Goal: Contribute content

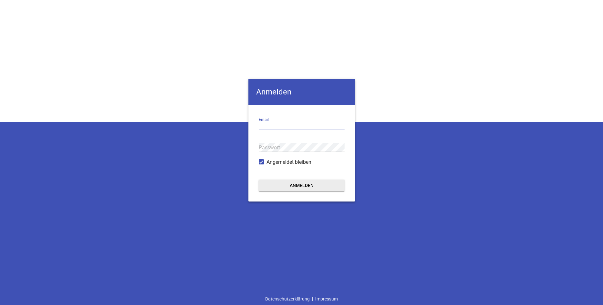
click at [266, 124] on input "email" at bounding box center [302, 126] width 86 height 9
type input "[EMAIL_ADDRESS][DOMAIN_NAME]"
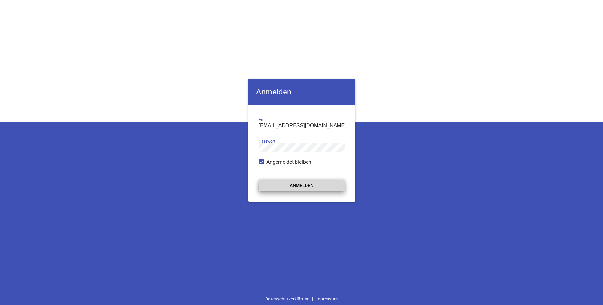
click at [302, 185] on button "Anmelden" at bounding box center [302, 186] width 86 height 12
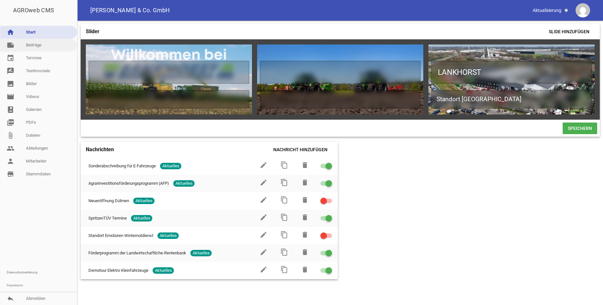
click at [34, 46] on link "note Beiträge" at bounding box center [38, 45] width 77 height 13
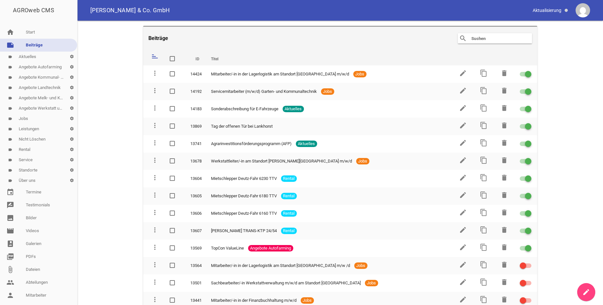
click at [31, 172] on link "label Standorte settings" at bounding box center [38, 170] width 77 height 10
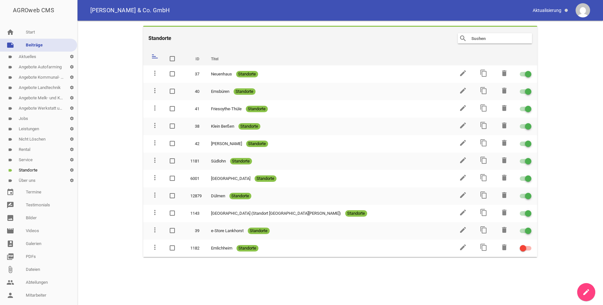
click at [589, 290] on icon "create" at bounding box center [587, 293] width 8 height 8
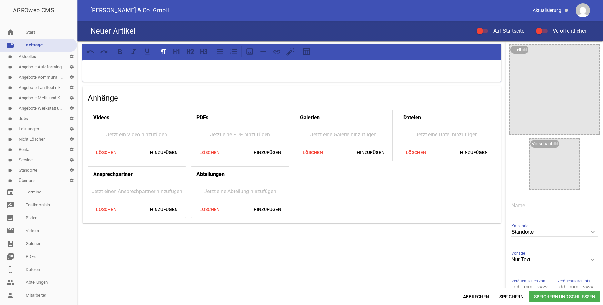
click at [521, 203] on input "text" at bounding box center [555, 205] width 86 height 9
type input "Löningen"
click at [476, 265] on div "Anhänge Videos Jetzt ein Video hinzufügen Löschen Hinzufügen PDFs Jetzt eine PD…" at bounding box center [291, 172] width 429 height 262
click at [111, 73] on div at bounding box center [291, 71] width 419 height 22
click at [209, 122] on h4 "PDFs" at bounding box center [203, 118] width 12 height 10
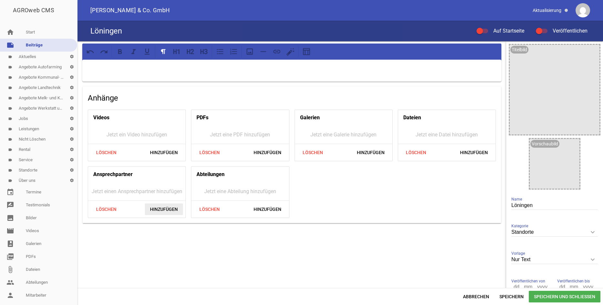
click at [169, 208] on span "Hinzufügen" at bounding box center [164, 210] width 38 height 12
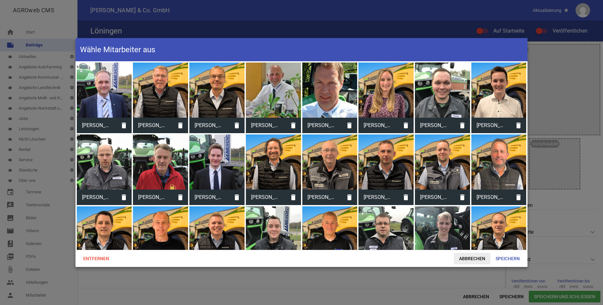
click at [478, 259] on span "Abbrechen" at bounding box center [472, 259] width 36 height 12
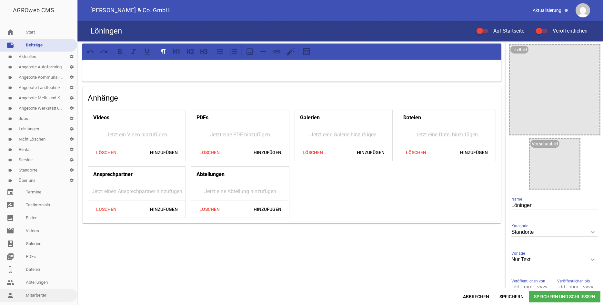
click at [36, 296] on link "person Mitarbeiter" at bounding box center [38, 295] width 77 height 13
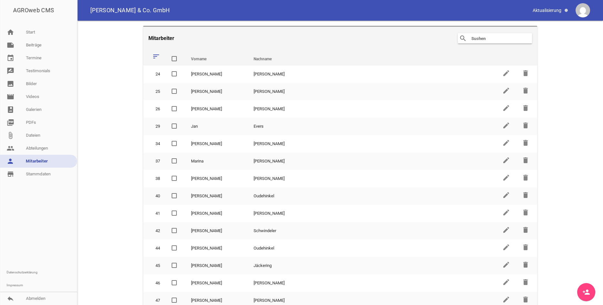
click at [492, 37] on input "text" at bounding box center [497, 39] width 52 height 8
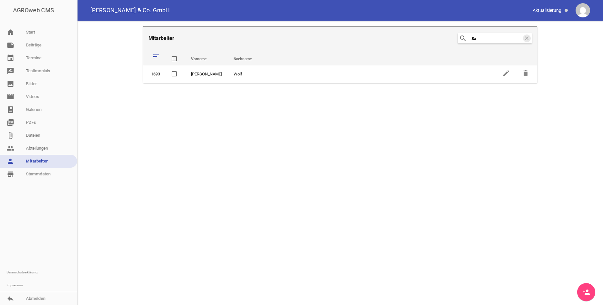
type input "S"
type input "s"
type input "J"
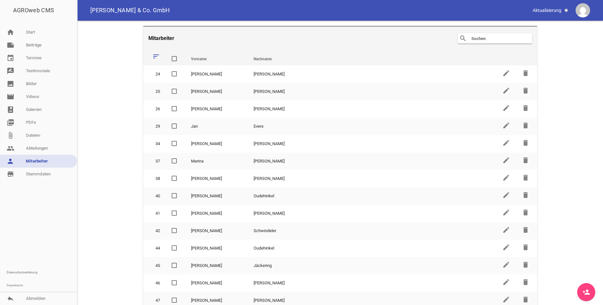
click at [586, 289] on icon "person_add" at bounding box center [587, 293] width 8 height 8
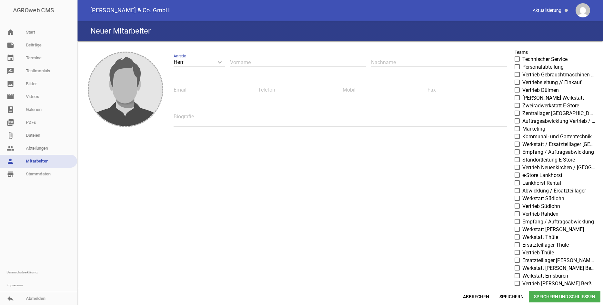
click at [248, 60] on input "text" at bounding box center [298, 62] width 136 height 9
type input "[PERSON_NAME]"
click at [390, 62] on input "text" at bounding box center [439, 62] width 136 height 9
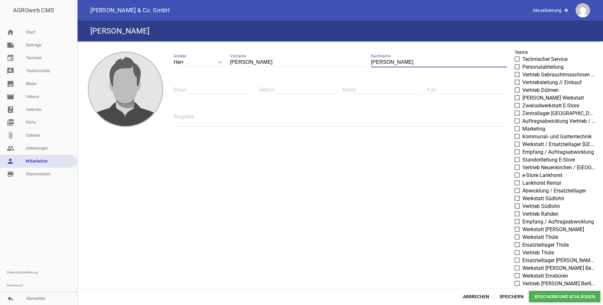
type input "[PERSON_NAME]"
drag, startPoint x: 407, startPoint y: 194, endPoint x: 385, endPoint y: 188, distance: 22.6
click at [406, 194] on div "image [PERSON_NAME] keyboard_arrow_down Anrede [PERSON_NAME] Frau [PERSON_NAME]…" at bounding box center [340, 226] width 521 height 365
click at [188, 93] on input "text" at bounding box center [213, 90] width 79 height 9
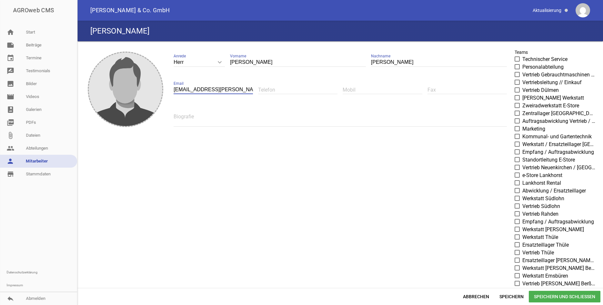
type input "[EMAIL_ADDRESS][PERSON_NAME][PERSON_NAME][DOMAIN_NAME]"
click at [279, 88] on input "text" at bounding box center [297, 90] width 79 height 9
click at [357, 89] on input "text" at bounding box center [382, 90] width 79 height 9
click at [217, 123] on textarea at bounding box center [340, 119] width 333 height 15
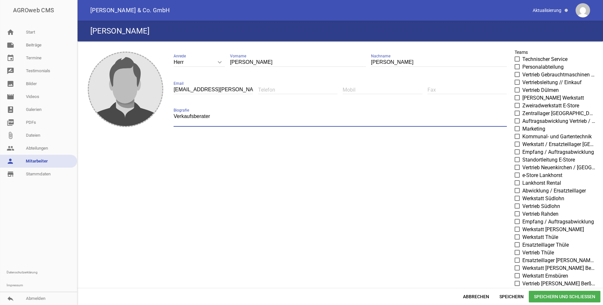
type textarea "Verkaufsberater"
click at [363, 87] on input "text" at bounding box center [382, 90] width 79 height 9
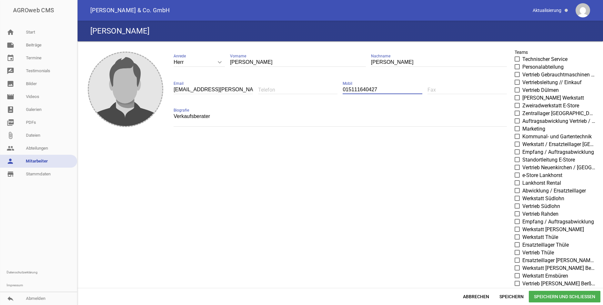
click at [357, 90] on input "015111640427" at bounding box center [382, 90] width 79 height 9
click at [383, 90] on input "01511 1640427" at bounding box center [382, 90] width 79 height 9
type input "01511 1640427"
click at [218, 109] on div "Verkaufsberater Biografie" at bounding box center [340, 119] width 333 height 27
click at [133, 86] on icon "image" at bounding box center [125, 89] width 31 height 31
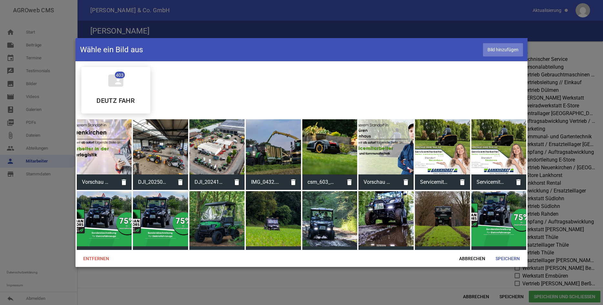
click at [507, 54] on span "Bild hinzufügen" at bounding box center [503, 49] width 40 height 13
click at [468, 260] on span "Abbrechen" at bounding box center [472, 259] width 36 height 12
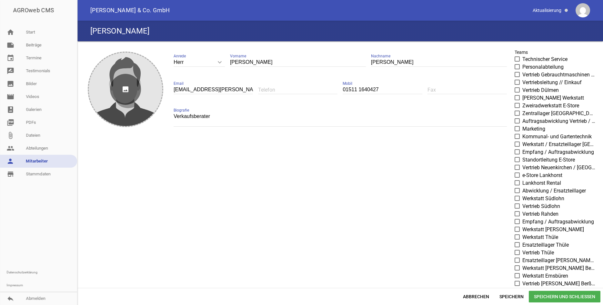
click at [130, 88] on icon "image" at bounding box center [125, 89] width 31 height 31
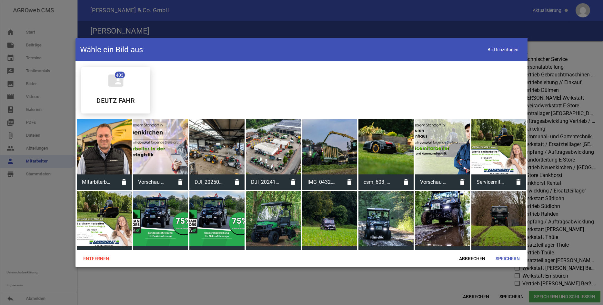
click at [100, 144] on div at bounding box center [104, 146] width 55 height 55
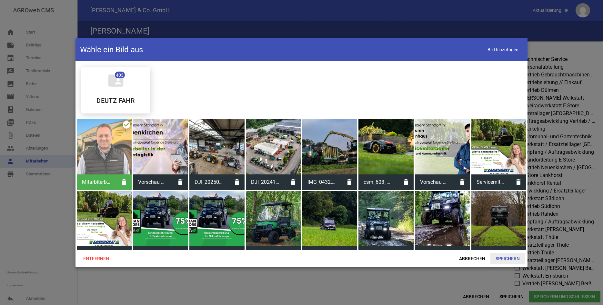
click at [517, 259] on span "Speichern" at bounding box center [508, 259] width 35 height 12
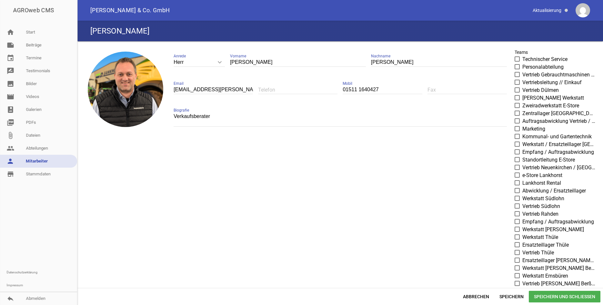
click at [561, 295] on span "Speichern und Schließen" at bounding box center [565, 297] width 72 height 12
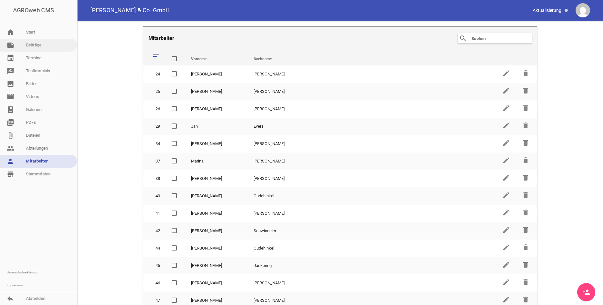
click at [35, 44] on link "note Beiträge" at bounding box center [38, 45] width 77 height 13
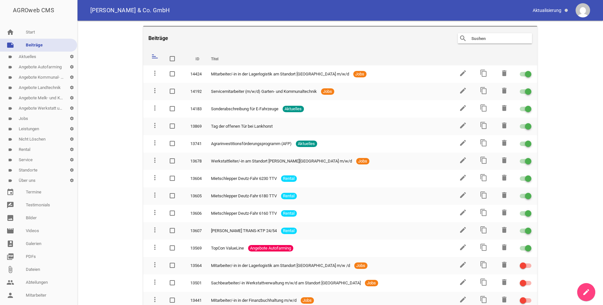
click at [34, 170] on link "label Standorte settings" at bounding box center [38, 170] width 77 height 10
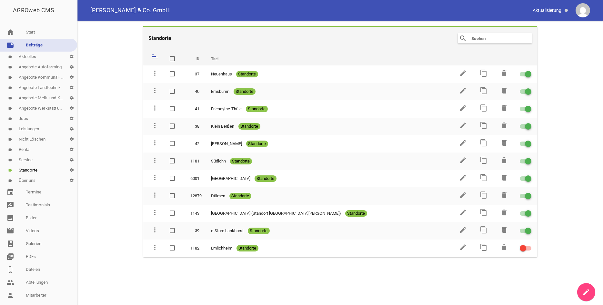
click at [589, 295] on icon "create" at bounding box center [587, 293] width 8 height 8
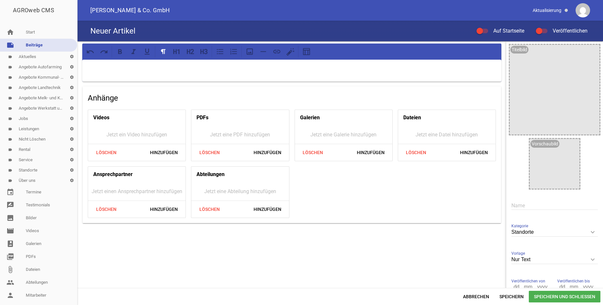
click at [532, 205] on input "text" at bounding box center [555, 205] width 86 height 9
type input "Löningen"
click at [566, 299] on span "Speichern und Schließen" at bounding box center [565, 297] width 72 height 12
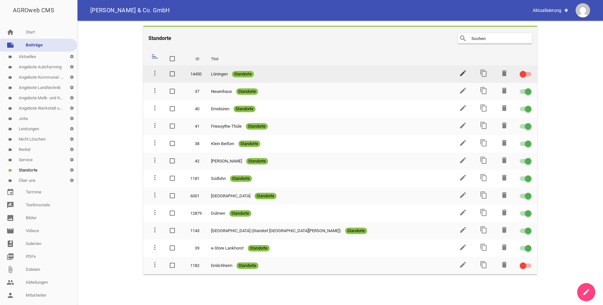
click at [462, 75] on icon "edit" at bounding box center [463, 73] width 8 height 8
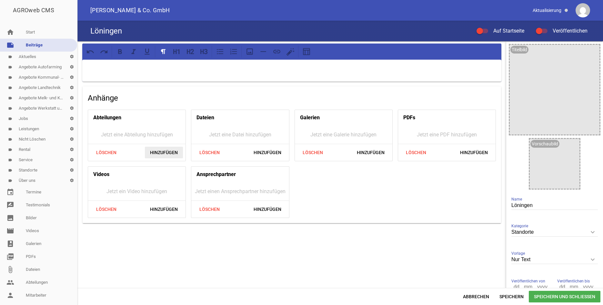
click at [165, 152] on span "Hinzufügen" at bounding box center [164, 153] width 38 height 12
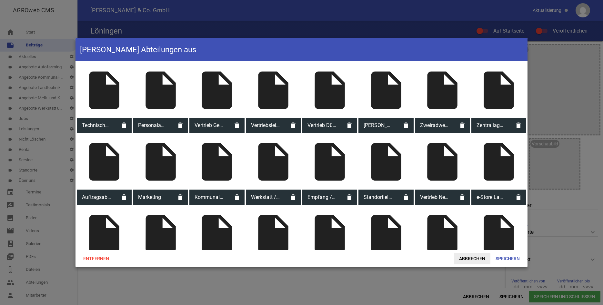
click at [468, 255] on span "Abbrechen" at bounding box center [472, 259] width 36 height 12
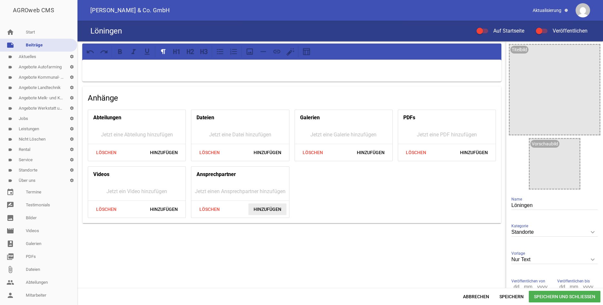
click at [268, 210] on span "Hinzufügen" at bounding box center [268, 210] width 38 height 12
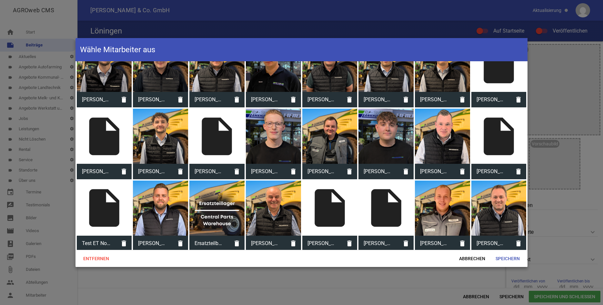
scroll to position [459, 0]
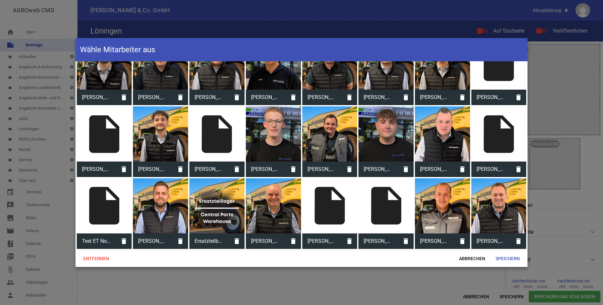
click at [482, 201] on div at bounding box center [499, 205] width 55 height 55
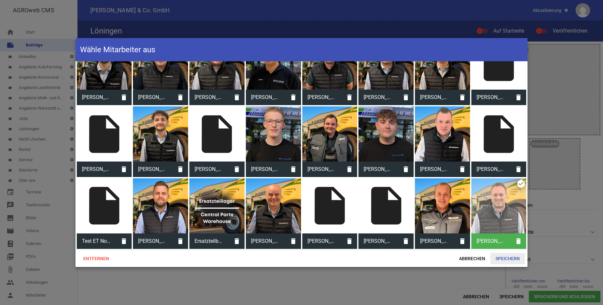
click at [506, 259] on span "Speichern" at bounding box center [508, 259] width 35 height 12
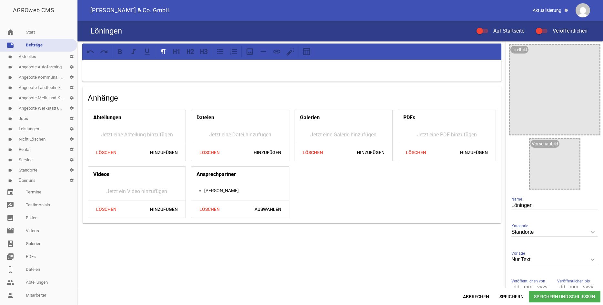
click at [91, 69] on p at bounding box center [292, 68] width 410 height 8
click at [107, 64] on div at bounding box center [291, 71] width 419 height 22
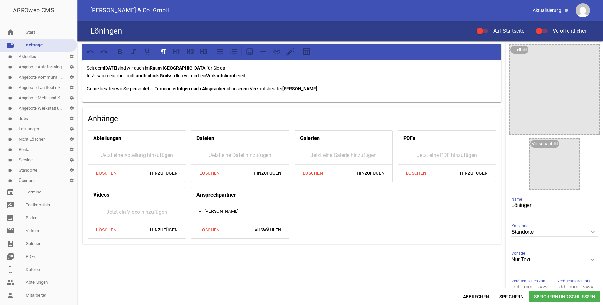
click at [337, 86] on p "Gerne beraten wir Sie persönlich – Termine erfolgen nach Absprache mit unserem …" at bounding box center [292, 89] width 410 height 8
click at [591, 51] on icon "image" at bounding box center [593, 51] width 10 height 10
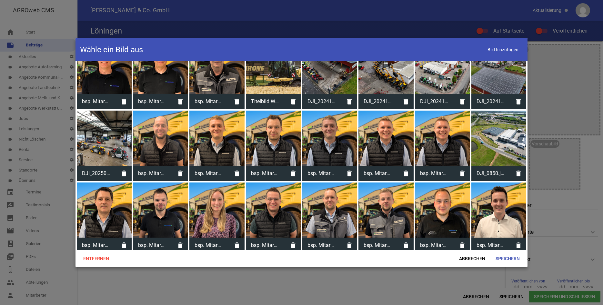
scroll to position [362, 0]
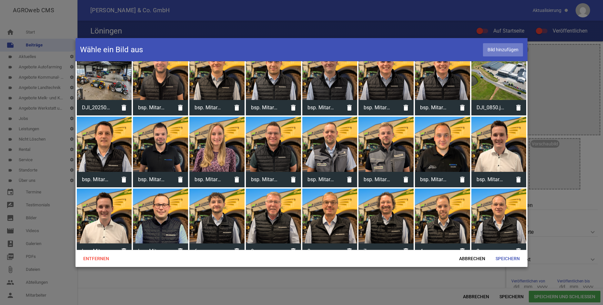
click at [498, 46] on span "Bild hinzufügen" at bounding box center [503, 49] width 40 height 13
